Goal: Information Seeking & Learning: Check status

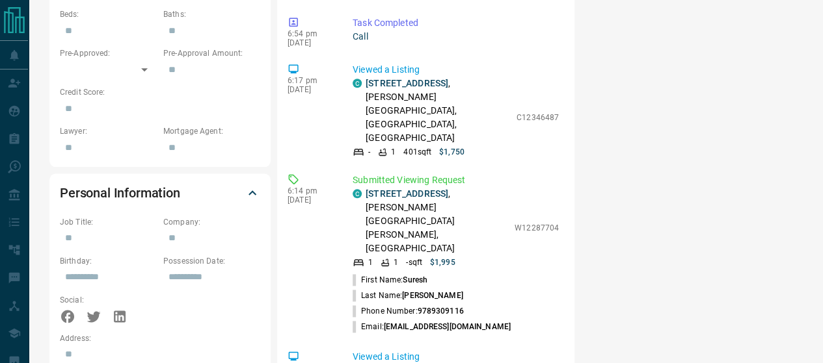
scroll to position [720, 0]
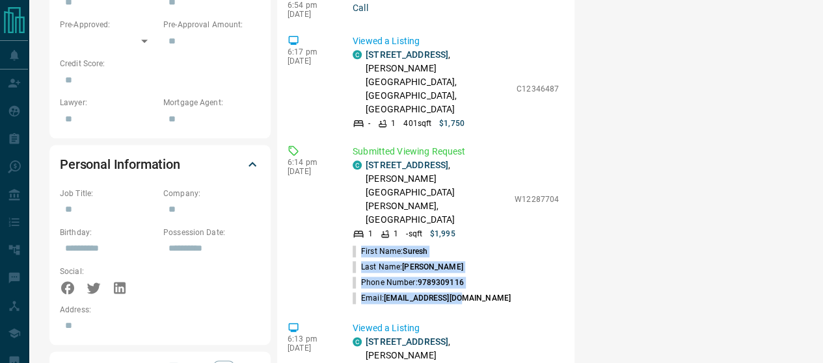
drag, startPoint x: 573, startPoint y: 69, endPoint x: 580, endPoint y: 130, distance: 61.5
click at [580, 130] on div "Timeline Campaigns Add Note Send Email Send Text Log Call * ​ Add Activity Summ…" at bounding box center [539, 145] width 525 height 1690
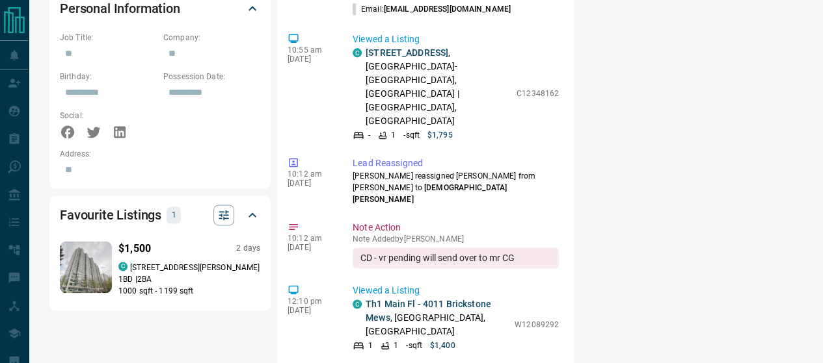
scroll to position [2422, 0]
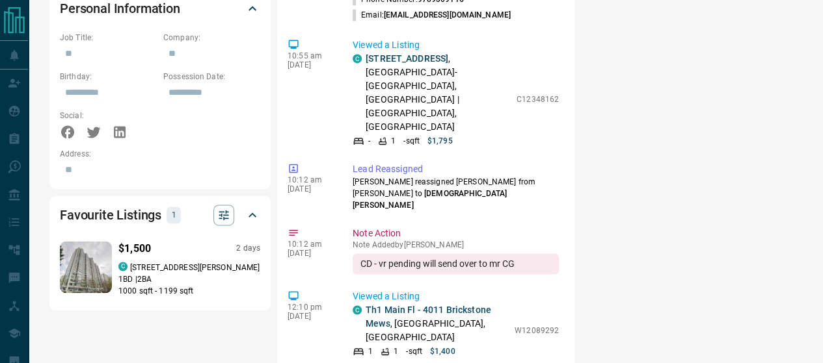
drag, startPoint x: 509, startPoint y: 140, endPoint x: 566, endPoint y: 138, distance: 57.3
click at [564, 138] on div "6:54 pm [DATE] Task Completed Call 6:54 pm [DATE] Task Completed Call 6:17 pm […" at bounding box center [425, 301] width 276 height 1040
copy p "W12286731"
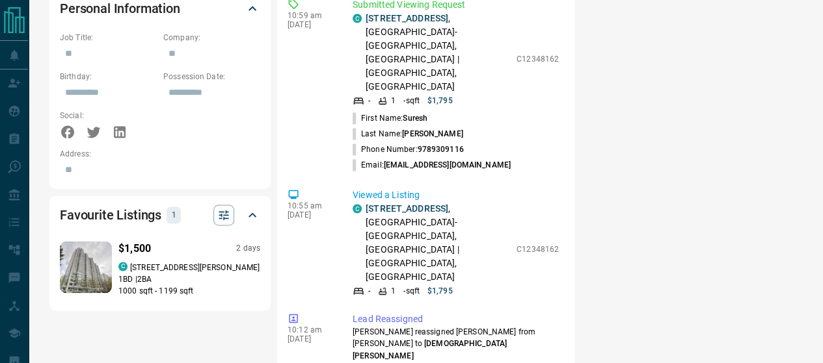
scroll to position [2259, 0]
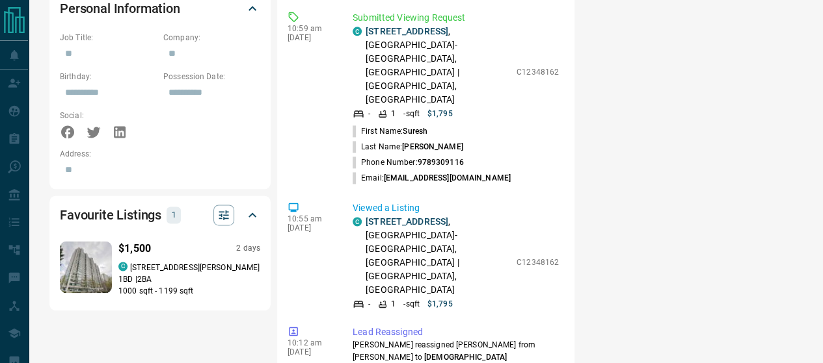
drag, startPoint x: 506, startPoint y: 100, endPoint x: 536, endPoint y: 98, distance: 30.0
drag, startPoint x: 510, startPoint y: 99, endPoint x: 554, endPoint y: 101, distance: 43.6
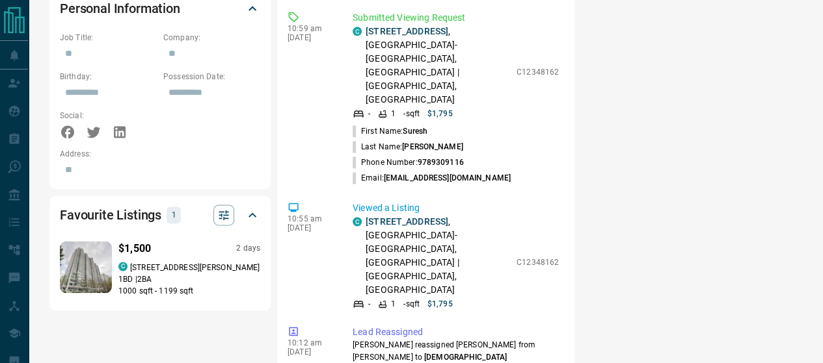
copy p "W12014019"
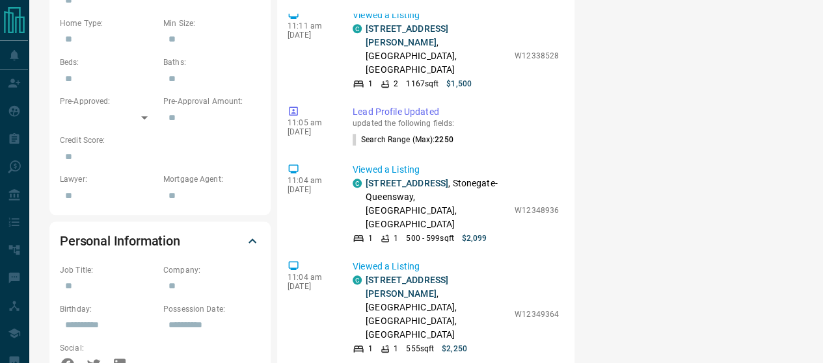
scroll to position [641, 0]
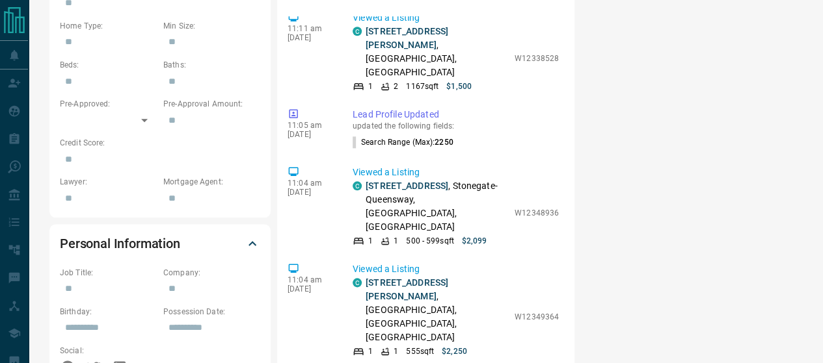
drag, startPoint x: 511, startPoint y: 94, endPoint x: 564, endPoint y: 96, distance: 52.7
copy p "C12348162"
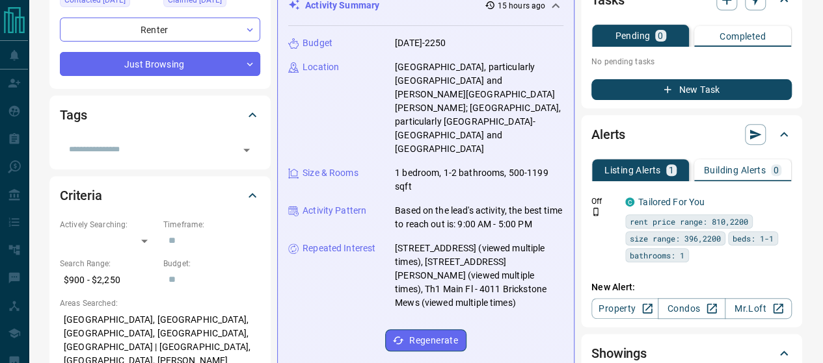
scroll to position [0, 0]
